Goal: Task Accomplishment & Management: Use online tool/utility

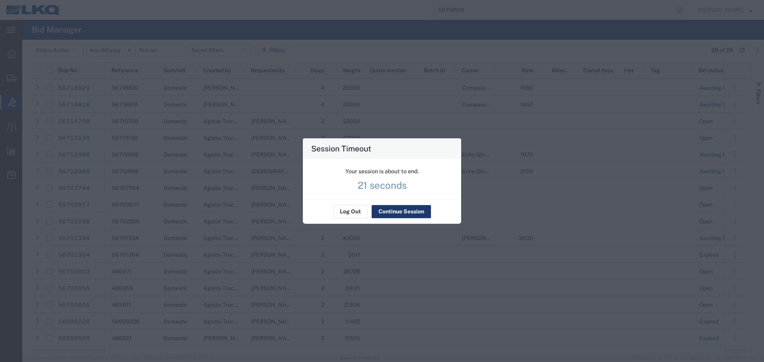
click at [418, 209] on button "Continue Session" at bounding box center [400, 212] width 59 height 13
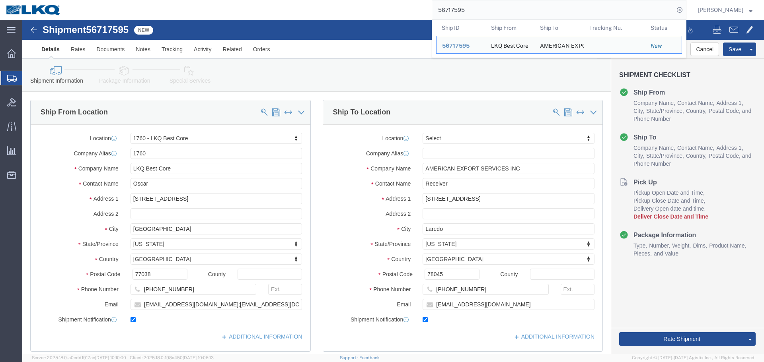
select select "27634"
select select
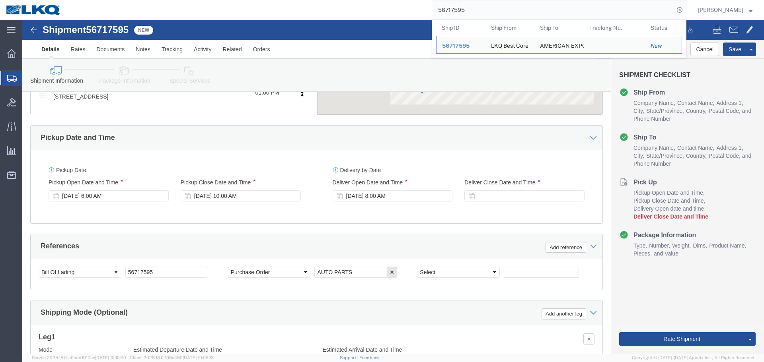
scroll to position [438, 0]
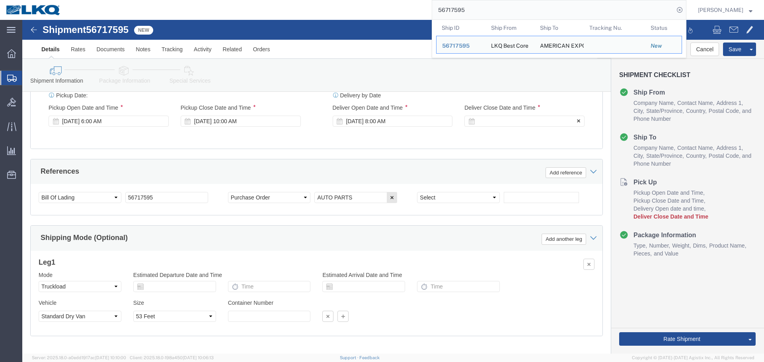
click div
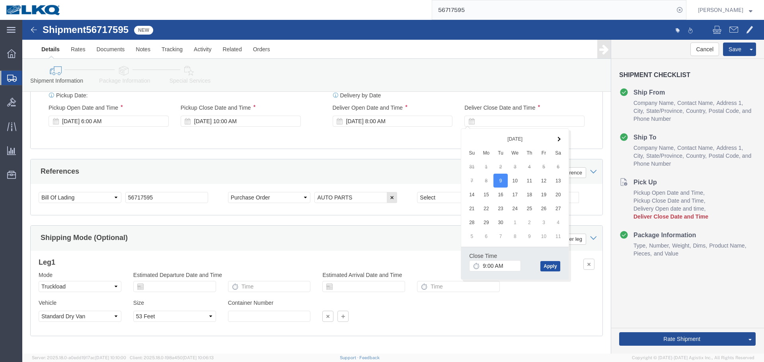
click button "Apply"
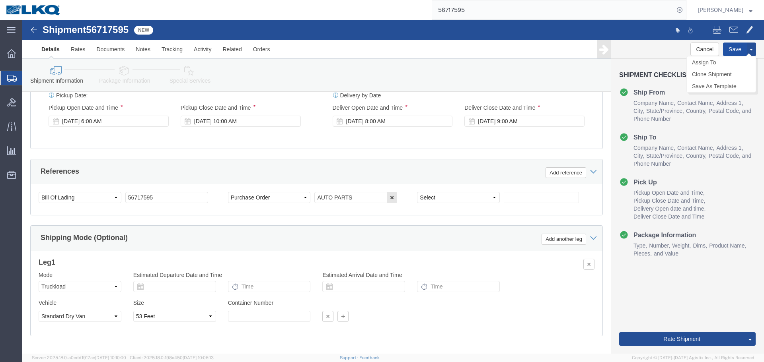
click button "Save"
type button "Save"
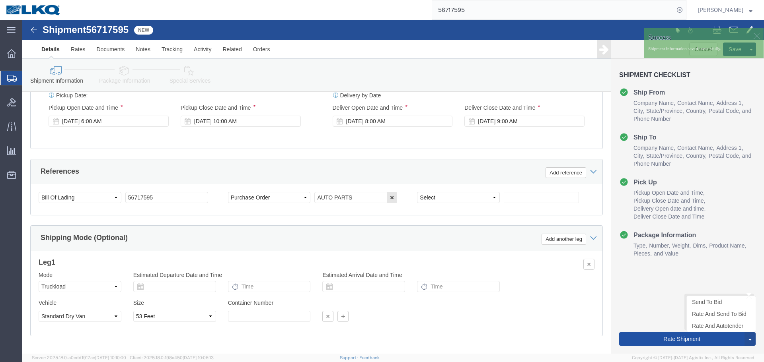
click button "Rate Shipment"
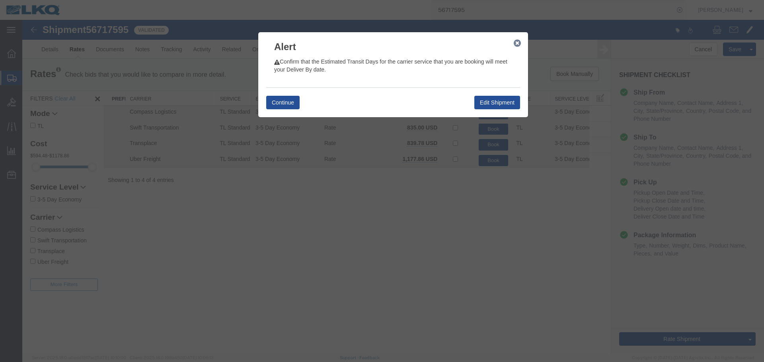
click at [516, 45] on icon "button" at bounding box center [516, 43] width 7 height 6
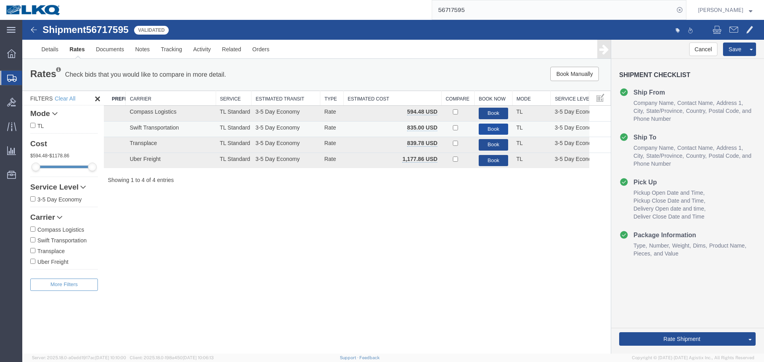
click at [490, 126] on button "Book" at bounding box center [493, 130] width 30 height 12
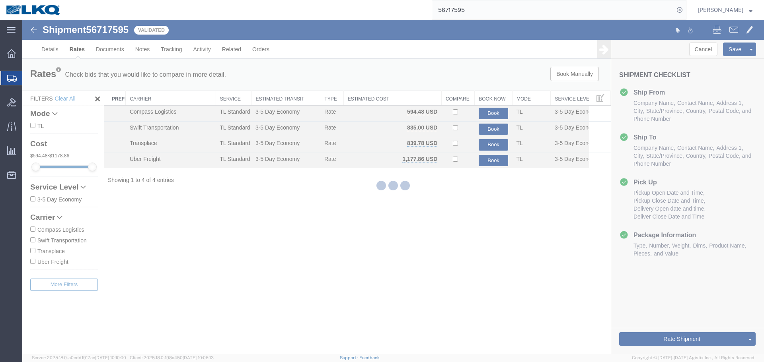
click at [480, 12] on input "56717595" at bounding box center [553, 9] width 242 height 19
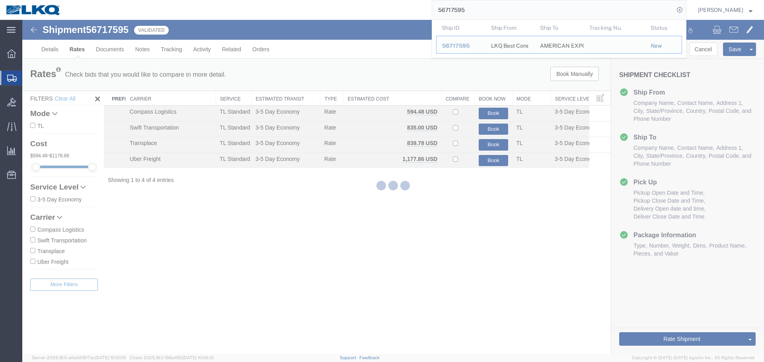
paste input "623"
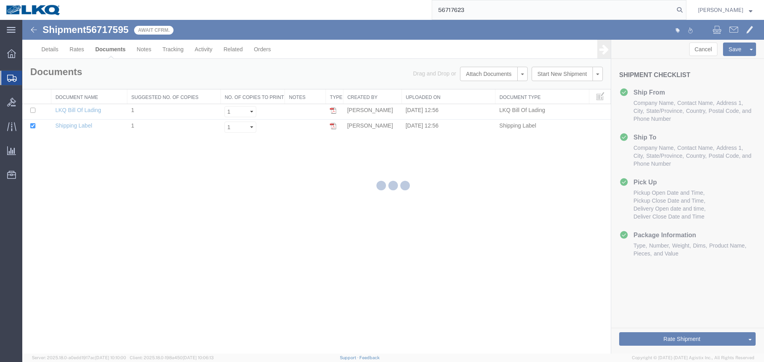
type input "56717623"
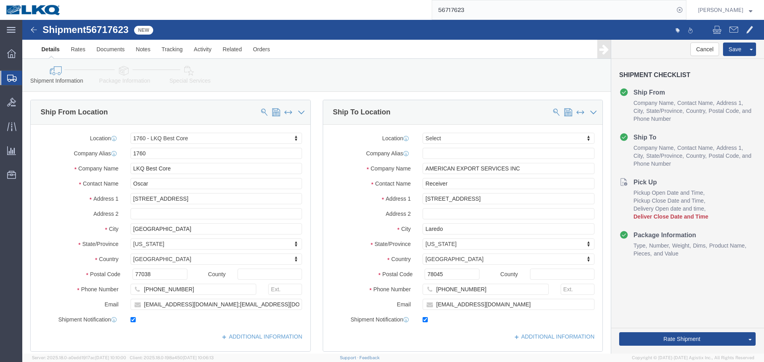
select select "27634"
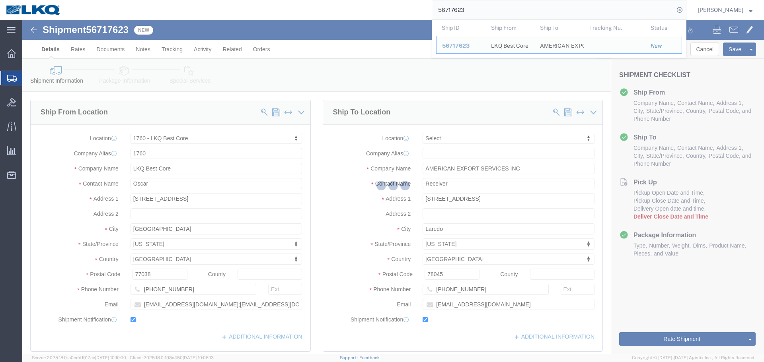
scroll to position [358, 0]
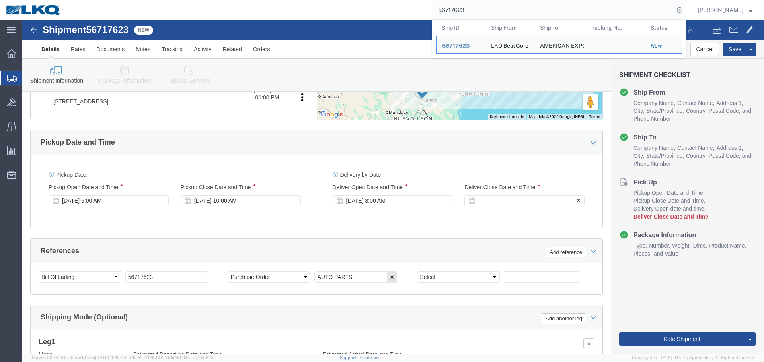
click div
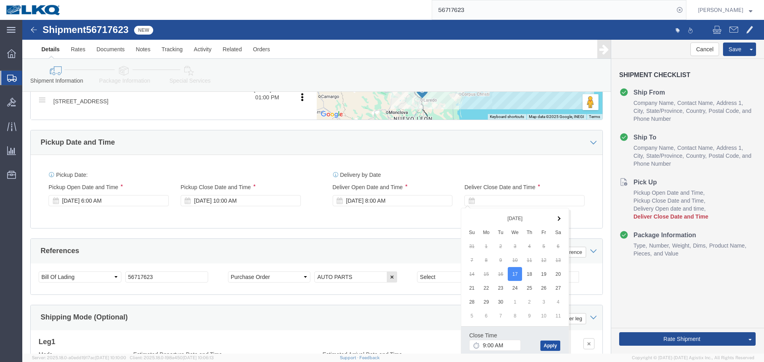
click button "Apply"
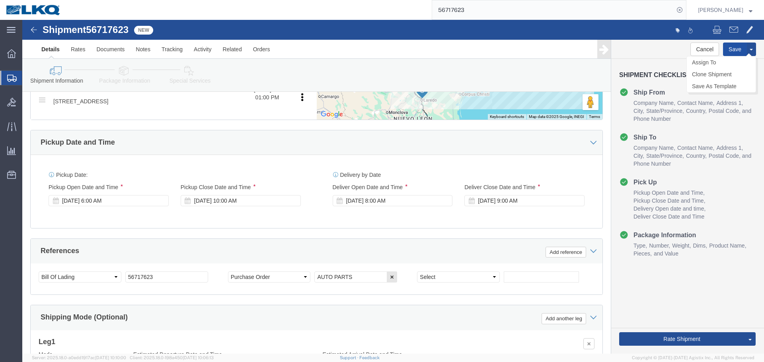
click button "Save"
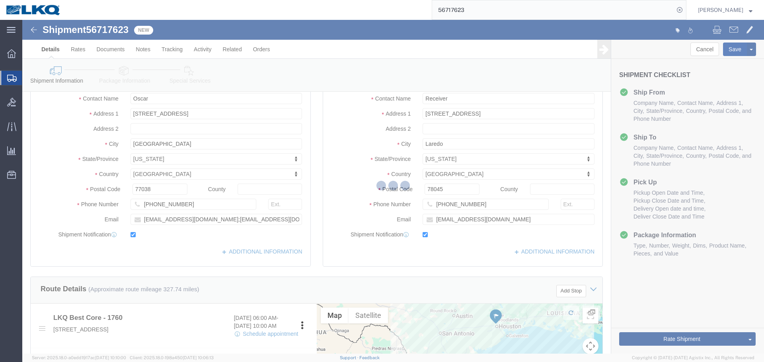
scroll to position [80, 0]
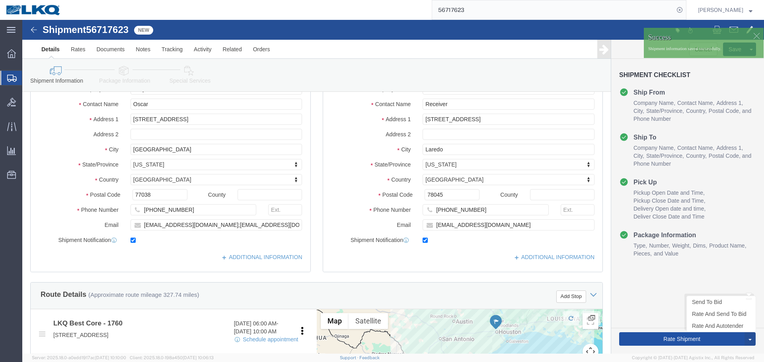
click button "Rate Shipment"
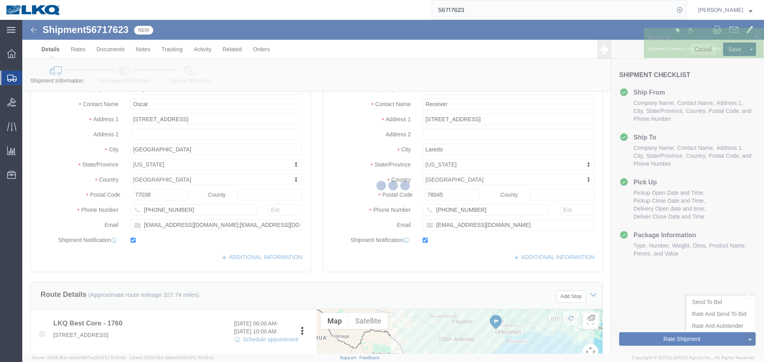
type button "Rate Shipment"
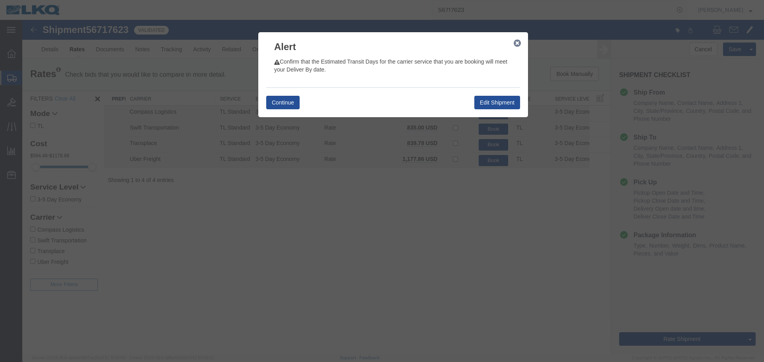
click at [517, 44] on icon "button" at bounding box center [516, 43] width 7 height 6
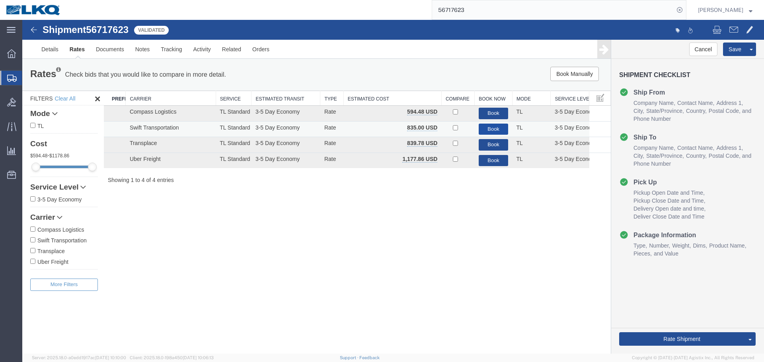
click at [490, 127] on button "Book" at bounding box center [493, 130] width 30 height 12
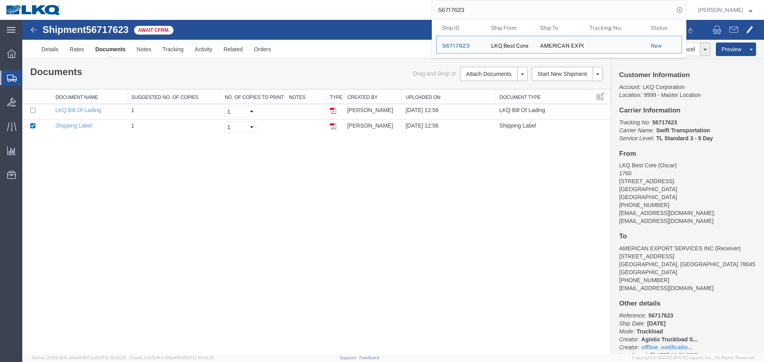
click at [502, 6] on input "56717623" at bounding box center [553, 9] width 242 height 19
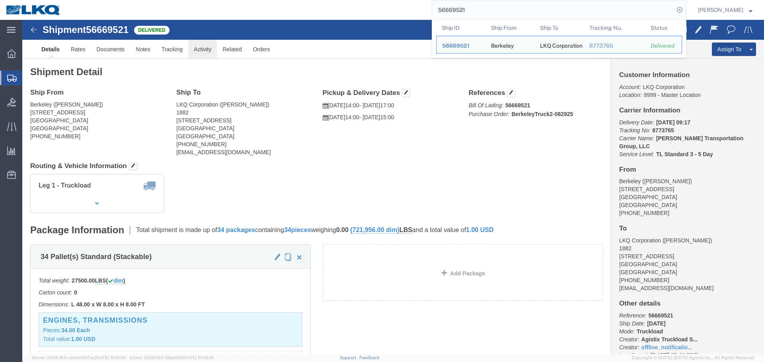
click link "Activity"
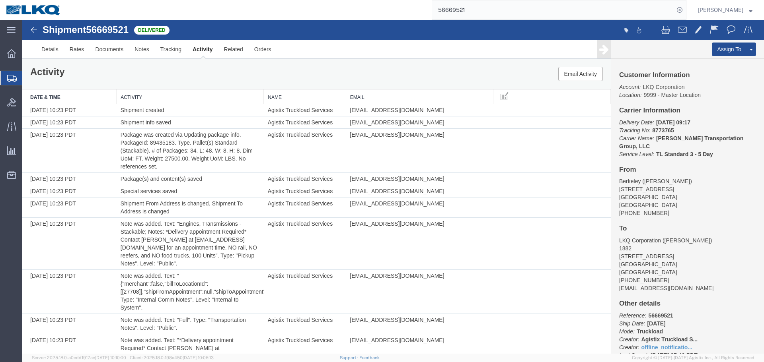
click at [375, 74] on div "Activity Email Activity" at bounding box center [316, 74] width 588 height 30
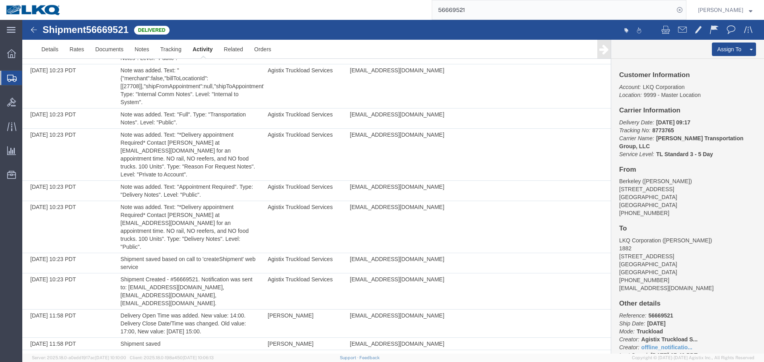
click at [498, 12] on input "56669521" at bounding box center [553, 9] width 242 height 19
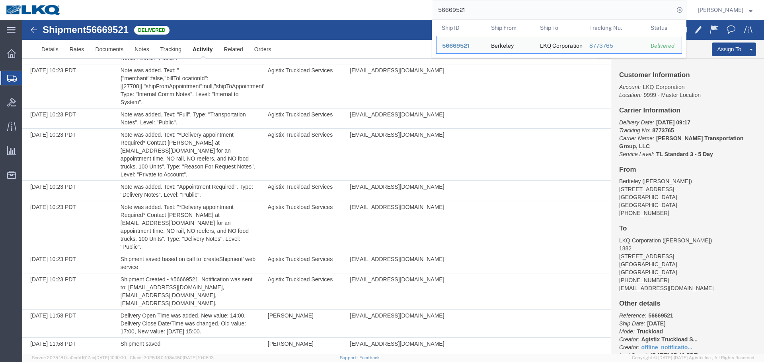
paste input "720544"
type input "56720544"
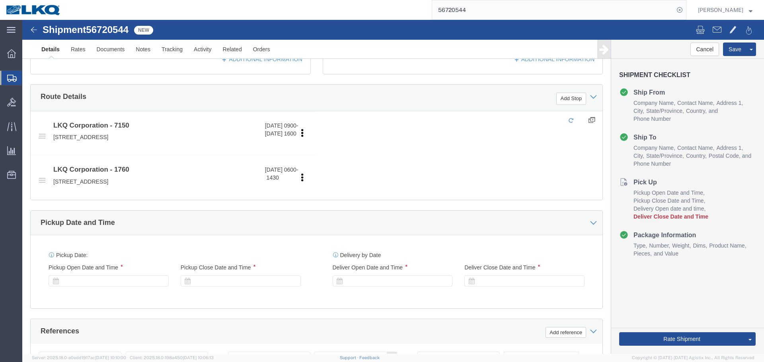
select select "28138"
select select "27634"
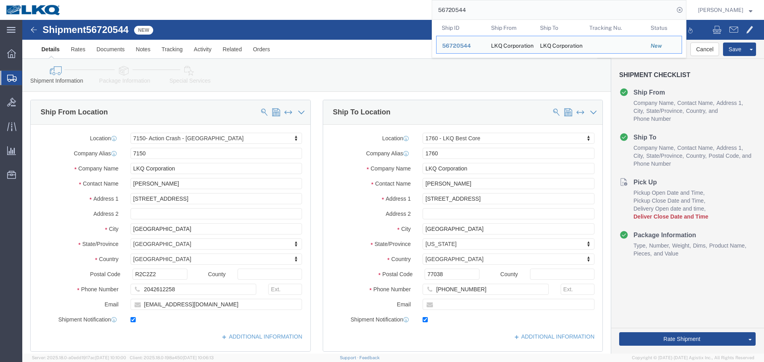
paste input "19051"
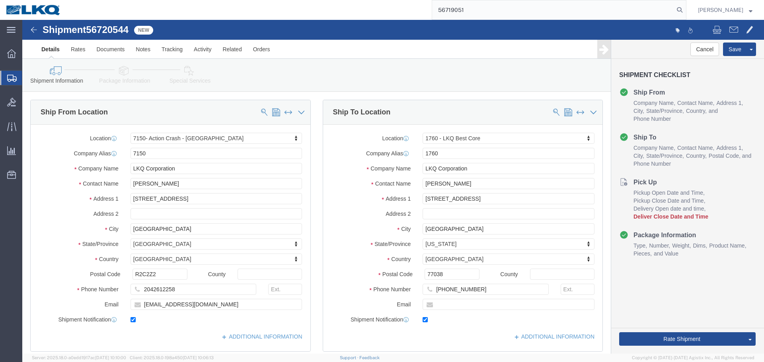
type input "56719051"
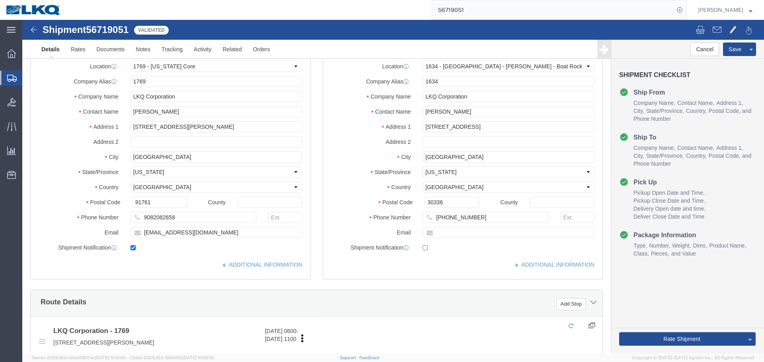
click div "Select Account Type Activity ID Airline Appointment Number ASN Batch Request # …"
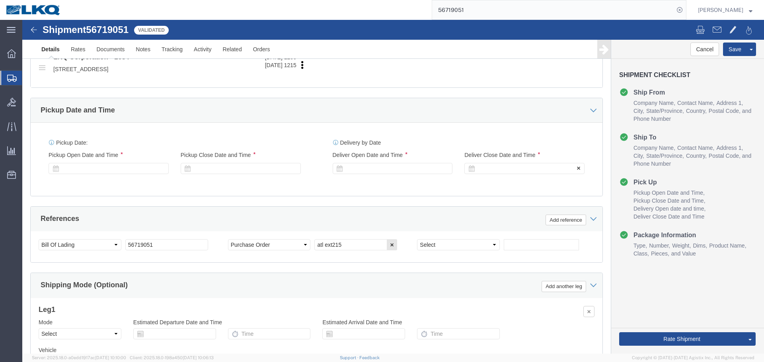
click div
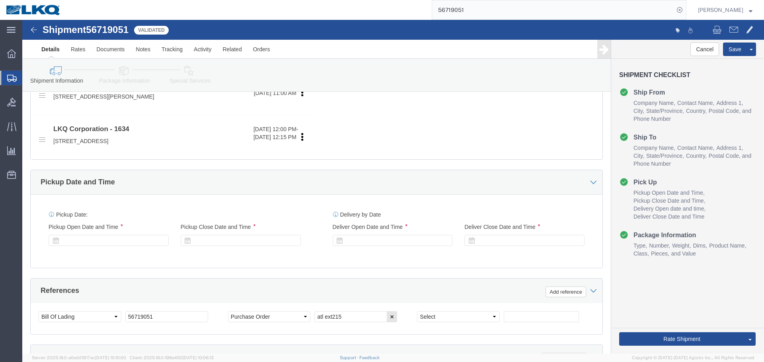
select select "28716"
select select "28712"
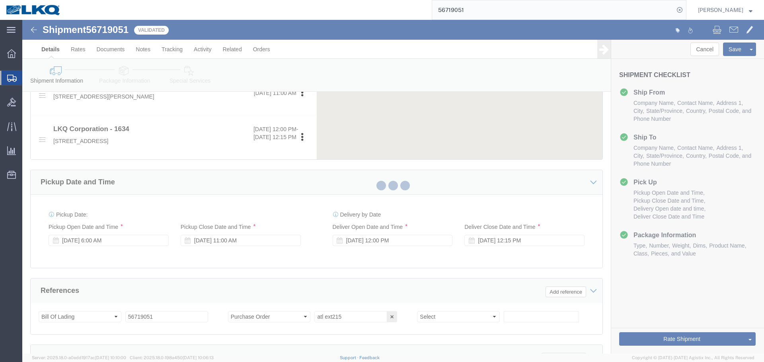
scroll to position [311, 0]
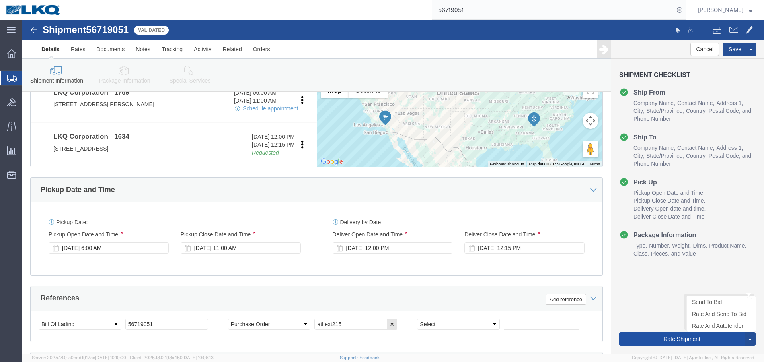
click button "Rate Shipment"
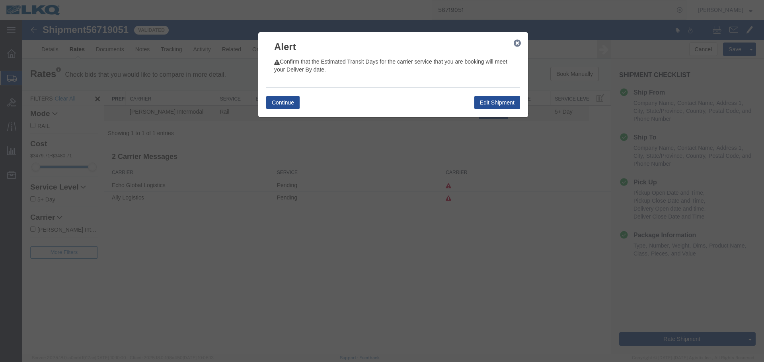
click at [517, 45] on icon "button" at bounding box center [516, 43] width 7 height 6
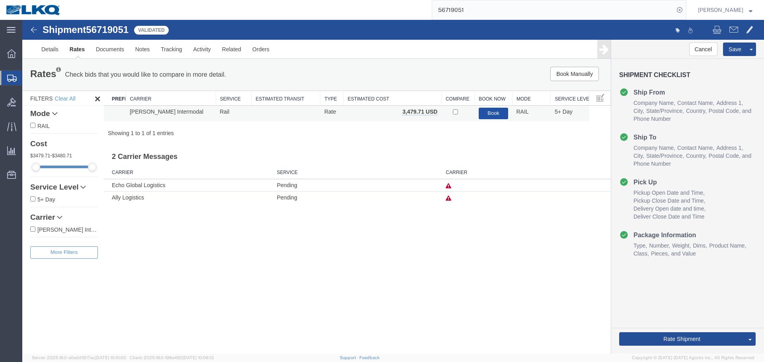
click at [493, 114] on button "Book" at bounding box center [493, 114] width 30 height 12
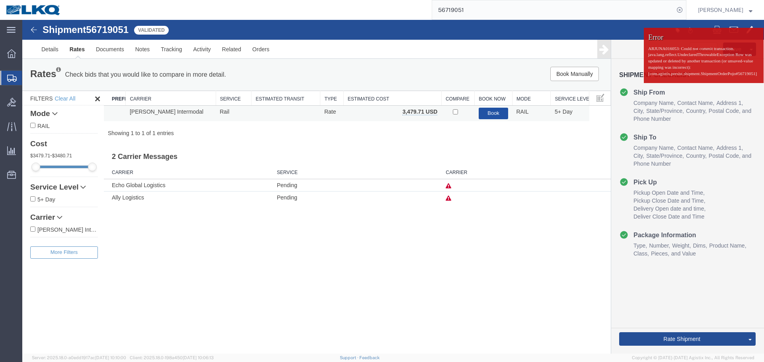
click at [495, 109] on button "Book" at bounding box center [493, 114] width 30 height 12
